Goal: Find specific page/section: Find specific page/section

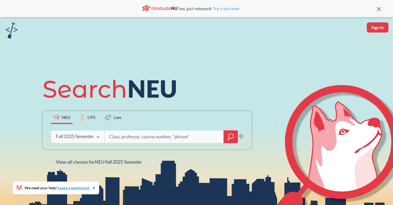
click at [79, 139] on div "Fall 2025 Semester" at bounding box center [75, 137] width 38 height 6
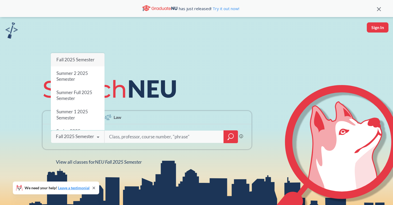
click at [135, 136] on input "search" at bounding box center [163, 136] width 111 height 11
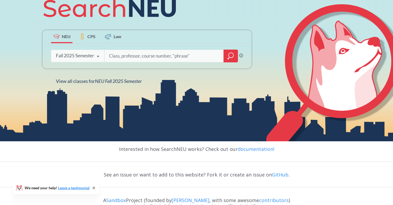
scroll to position [86, 0]
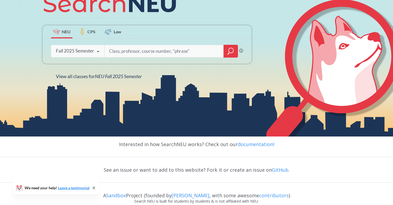
type input "s"
type input "a"
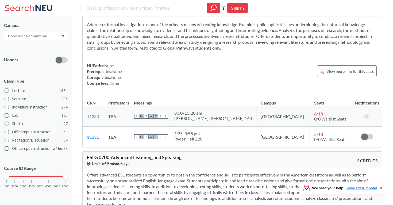
scroll to position [1301, 0]
click at [6, 89] on span at bounding box center [7, 91] width 4 height 4
click at [12, 88] on input "Lecture 1884" at bounding box center [14, 90] width 4 height 4
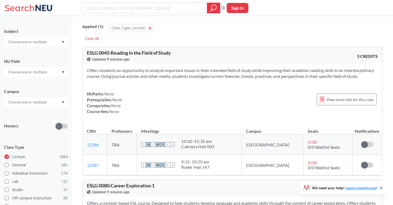
scroll to position [107, 0]
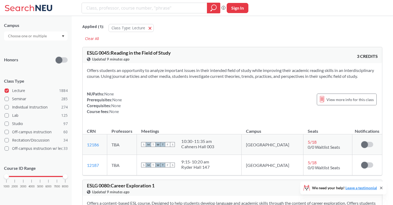
click at [315, 189] on span "We need your help! Leave a testimonial" at bounding box center [344, 188] width 65 height 4
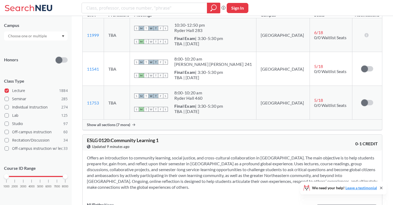
scroll to position [412, 0]
